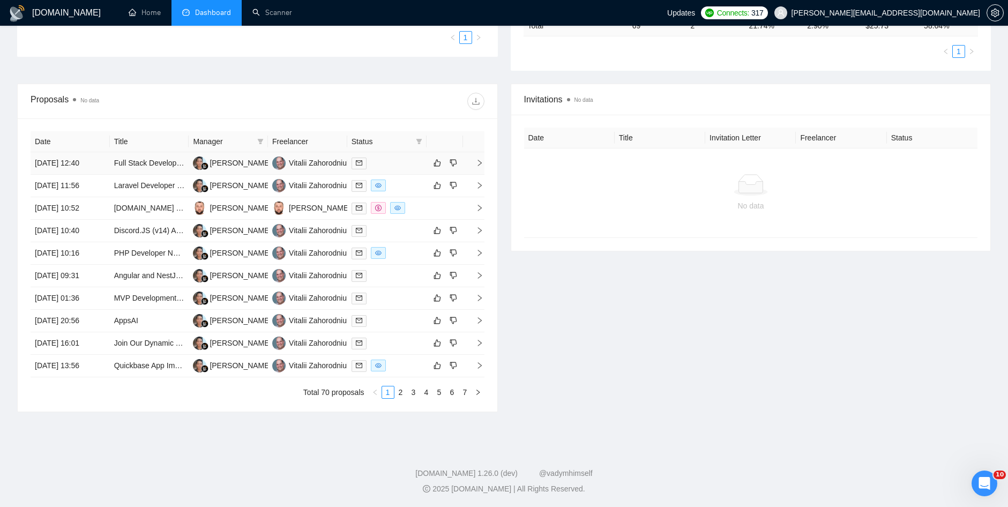
scroll to position [301, 0]
click at [404, 392] on link "2" at bounding box center [401, 392] width 12 height 12
click at [413, 394] on link "3" at bounding box center [414, 392] width 12 height 12
click at [426, 390] on link "4" at bounding box center [427, 392] width 12 height 12
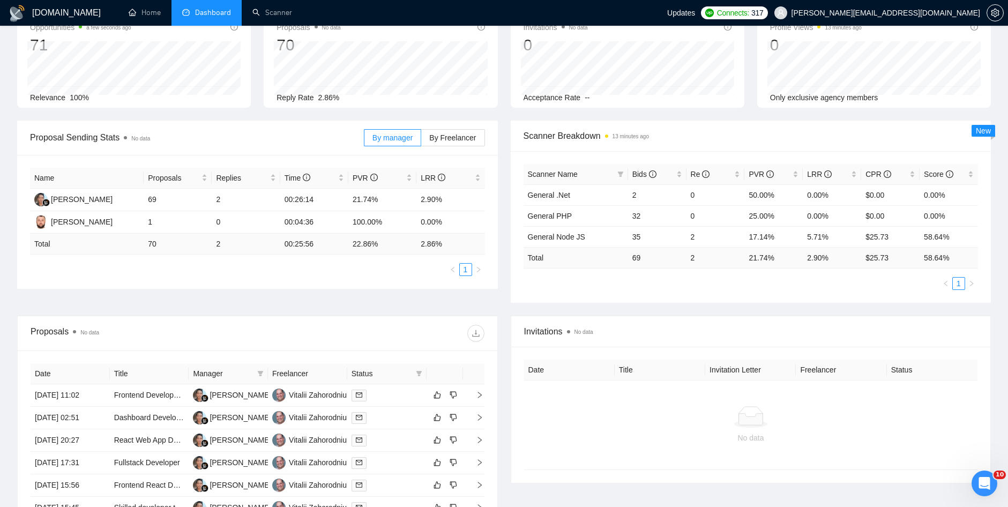
scroll to position [0, 0]
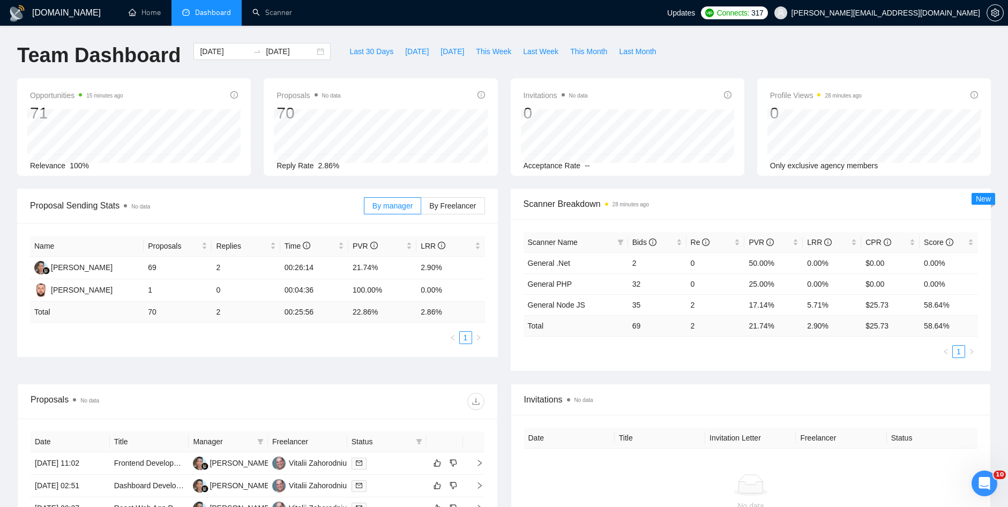
click at [424, 88] on div "Proposals No data 70 Reply Rate 2.86%" at bounding box center [381, 127] width 234 height 98
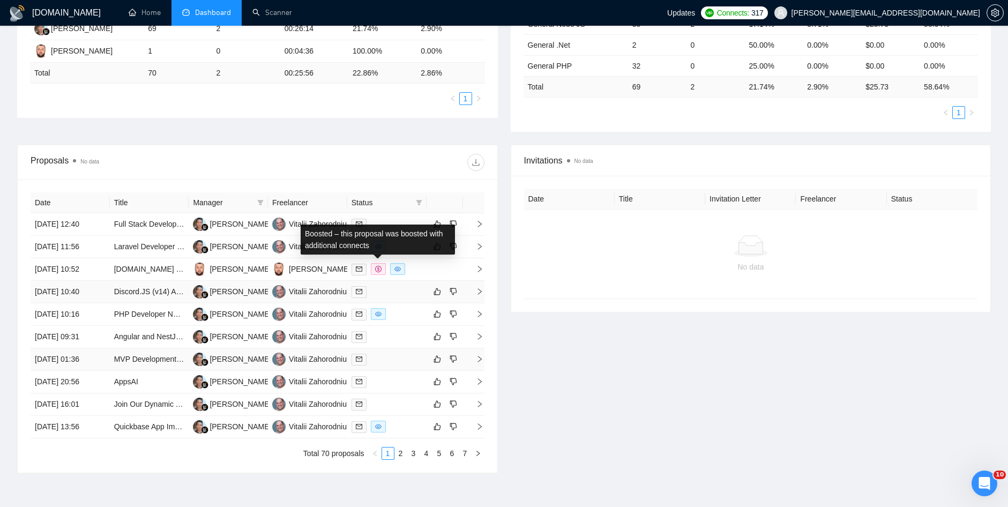
scroll to position [301, 0]
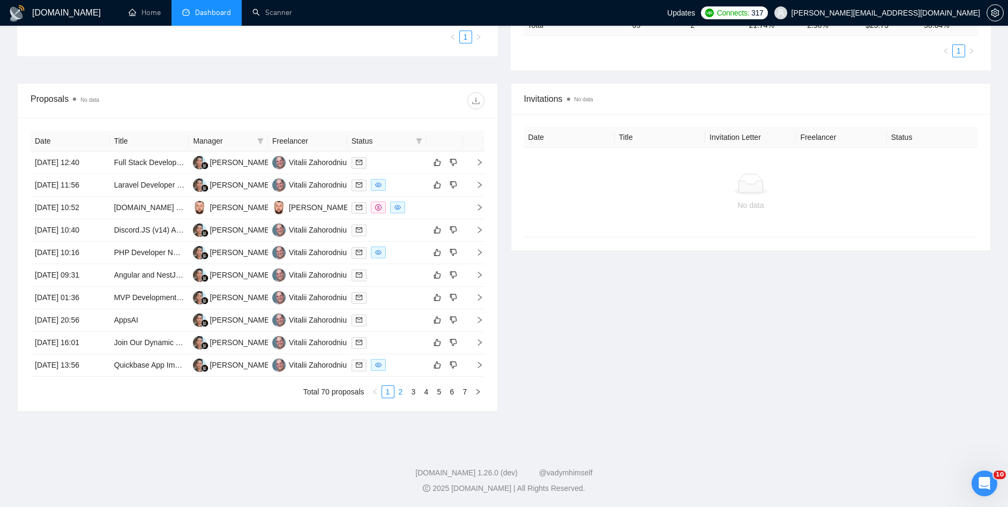
click at [399, 392] on link "2" at bounding box center [401, 392] width 12 height 12
